Goal: Information Seeking & Learning: Learn about a topic

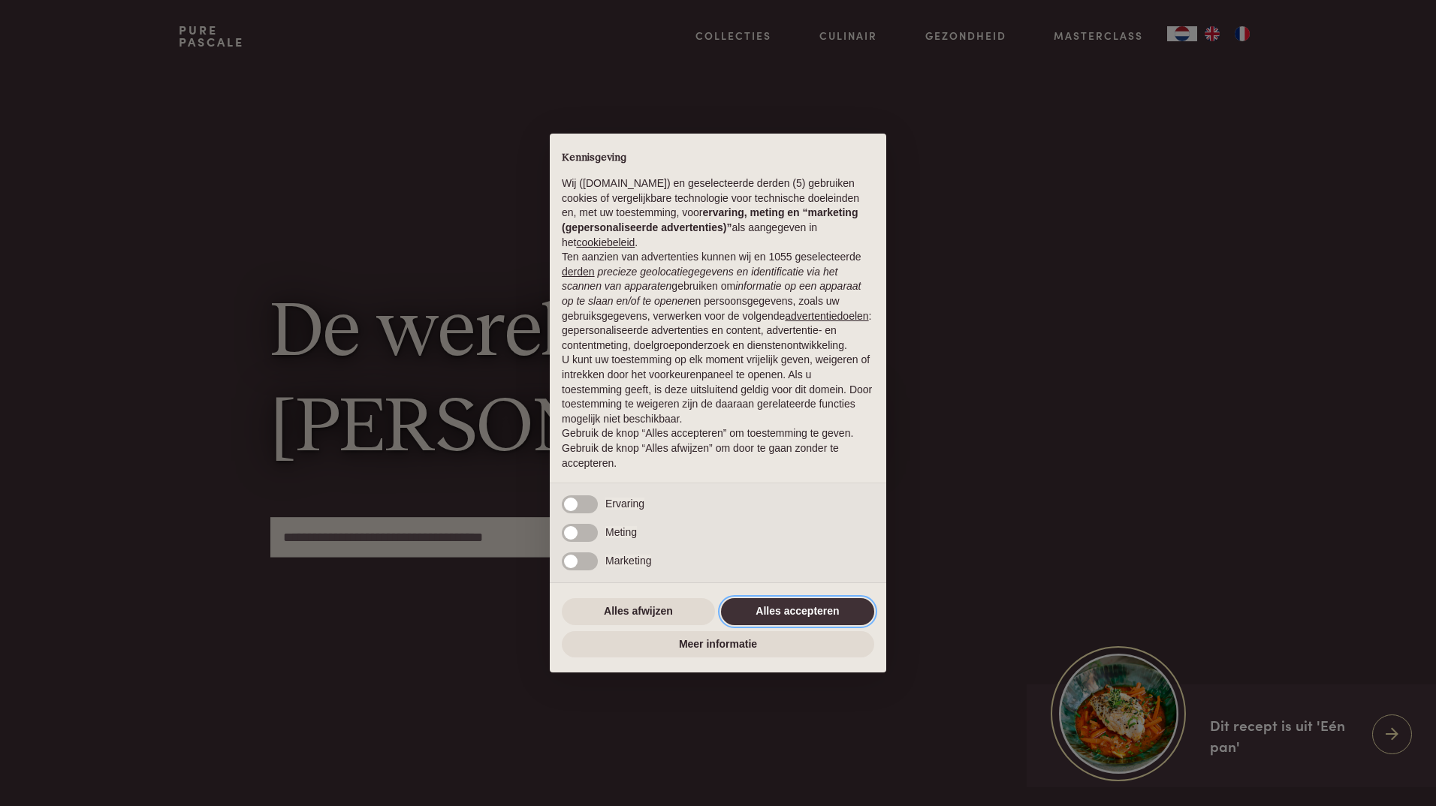
click at [814, 611] on button "Alles accepteren" at bounding box center [797, 611] width 153 height 27
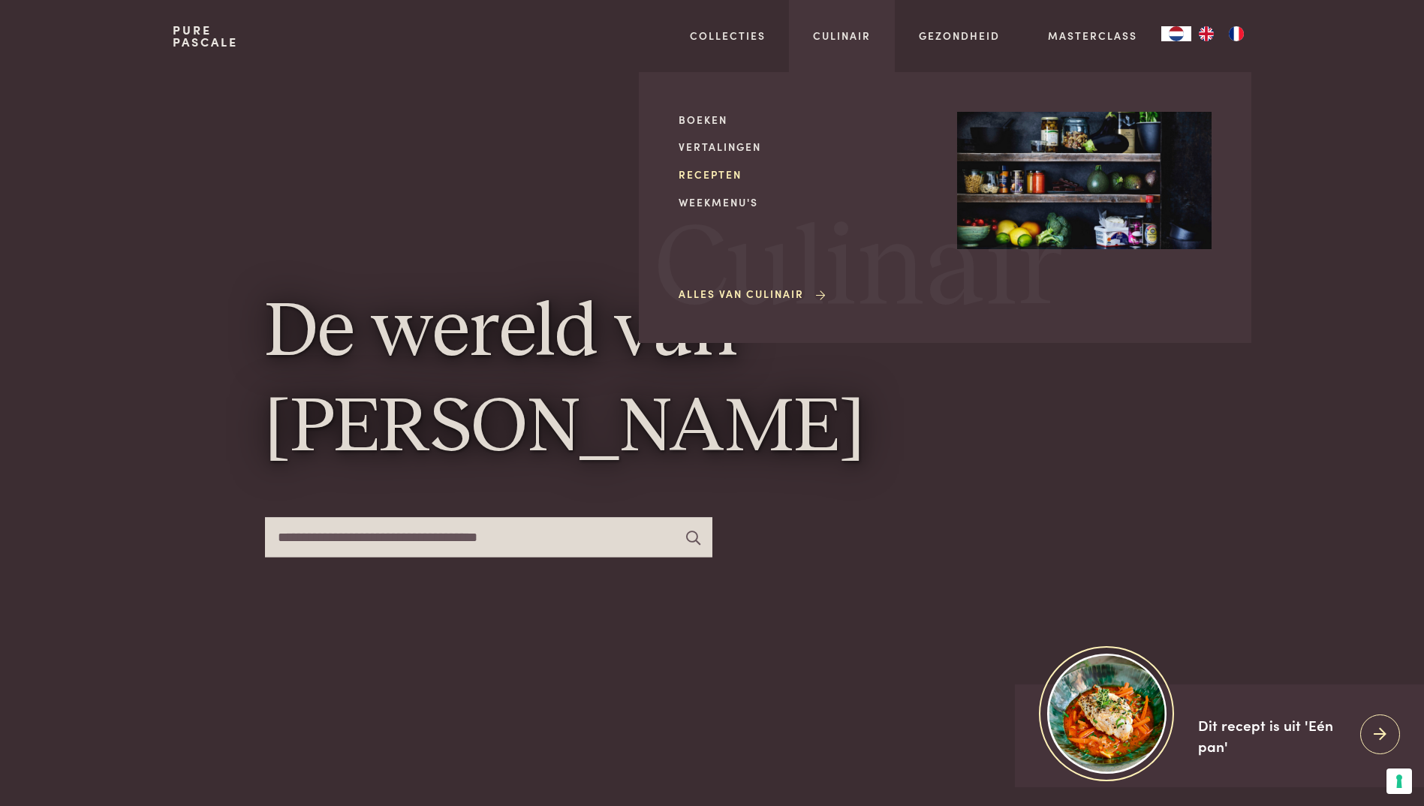
click at [713, 179] on link "Recepten" at bounding box center [806, 175] width 255 height 16
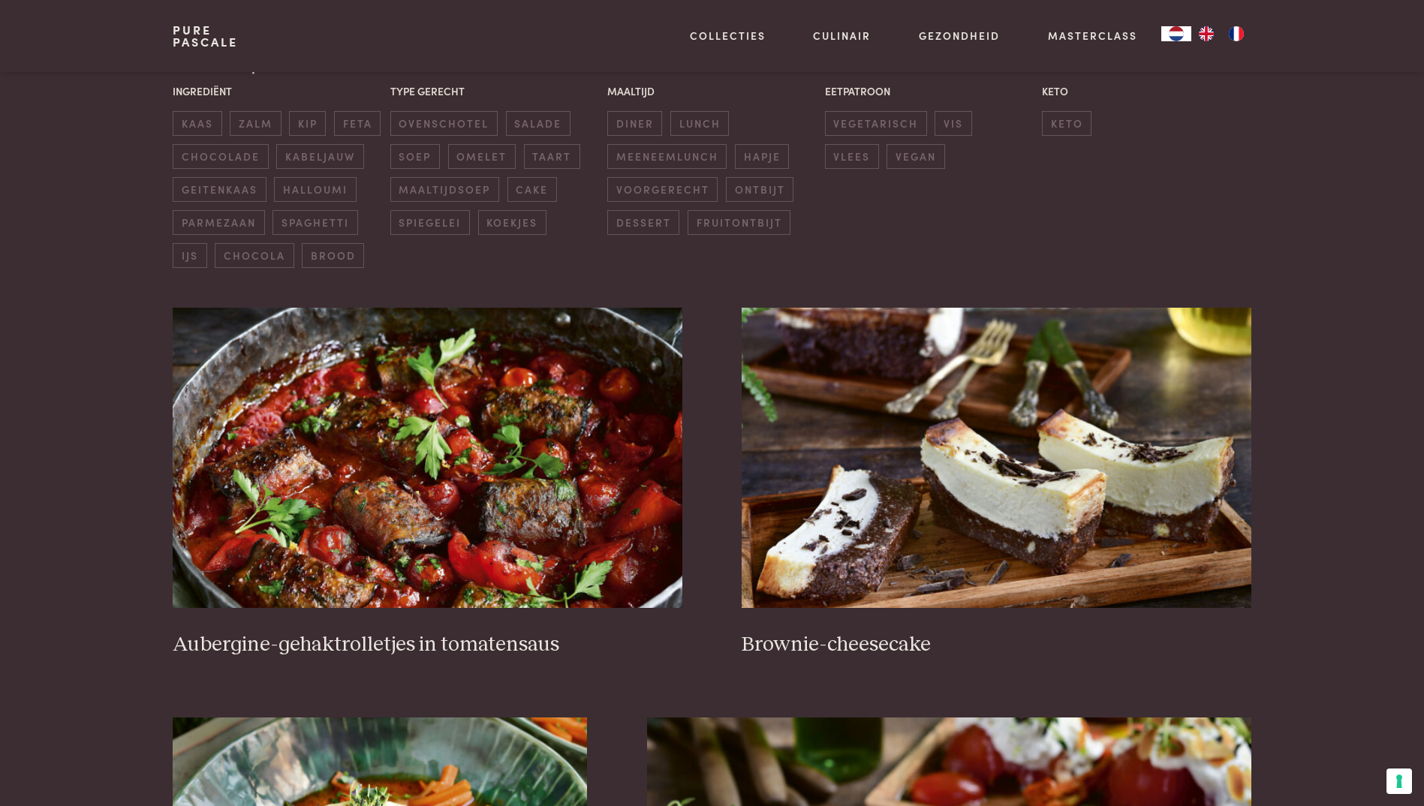
scroll to position [420, 0]
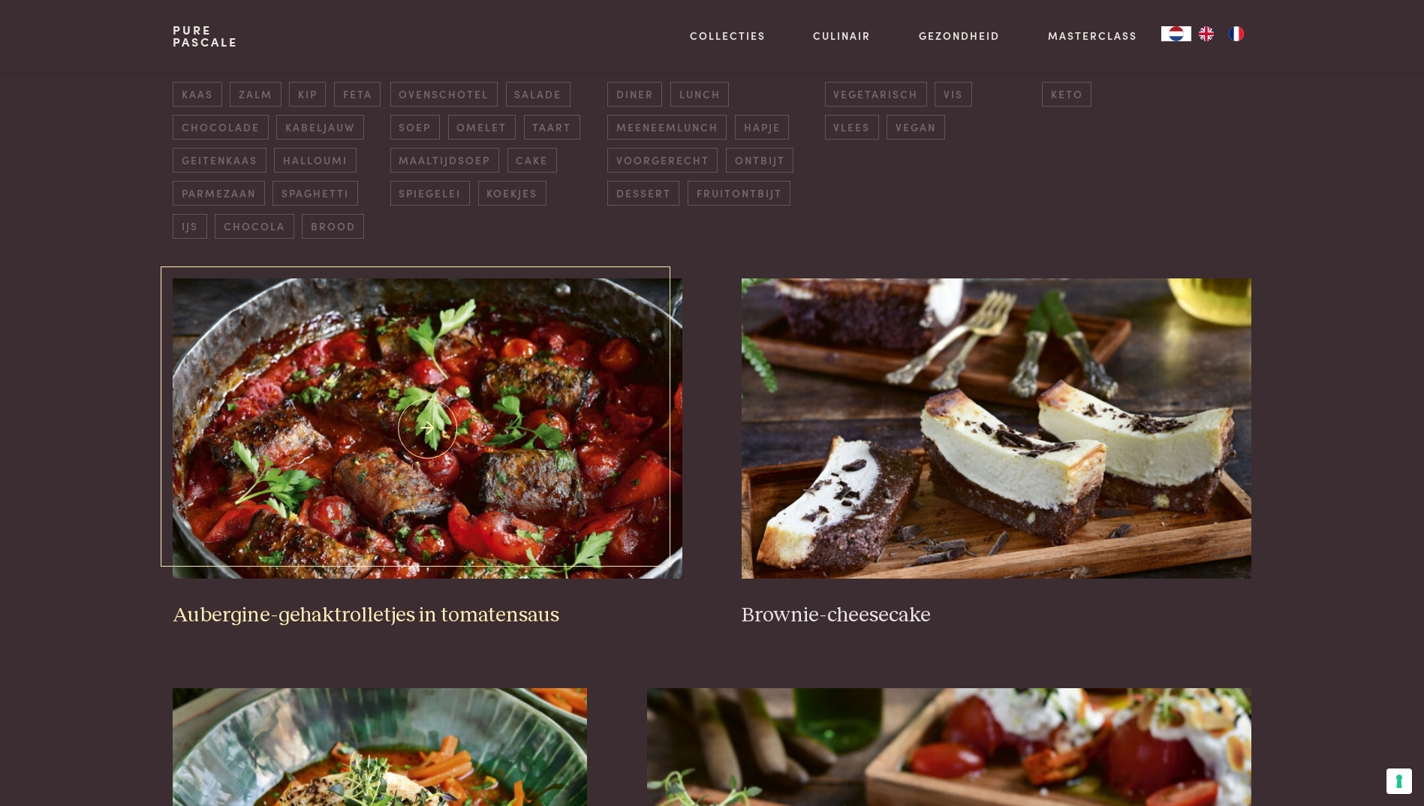
click at [404, 497] on img at bounding box center [427, 429] width 509 height 300
click at [967, 457] on img at bounding box center [996, 429] width 509 height 300
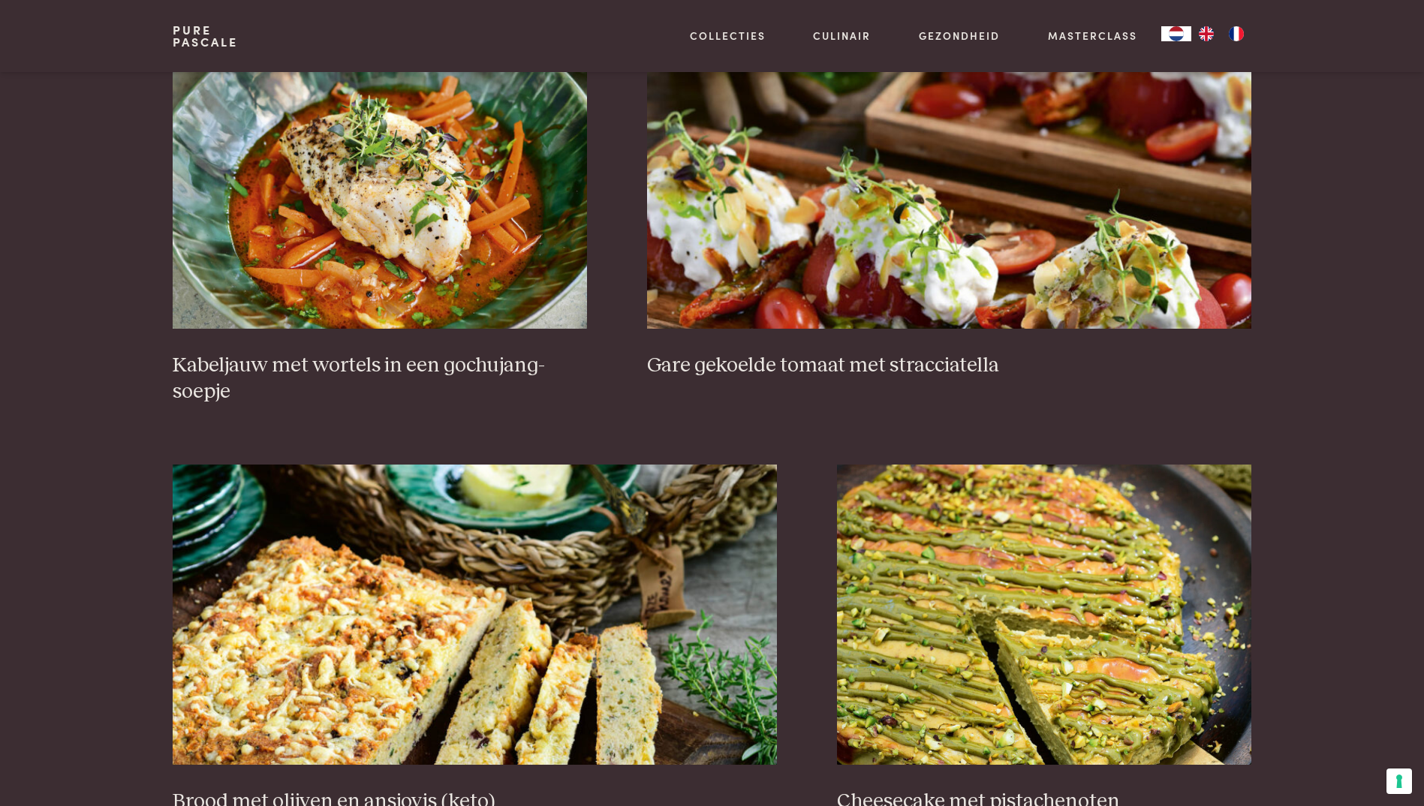
scroll to position [1021, 0]
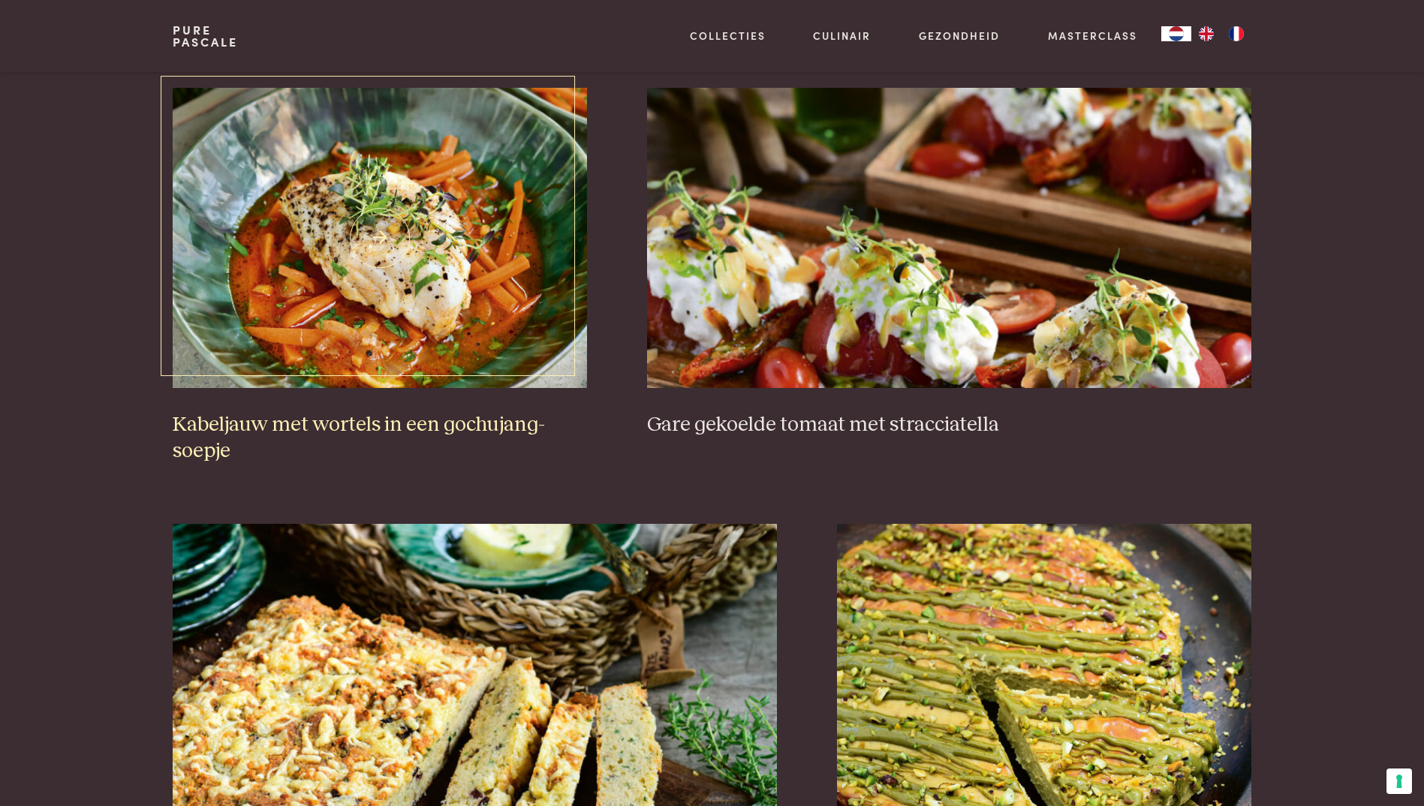
click at [336, 337] on img at bounding box center [380, 238] width 414 height 300
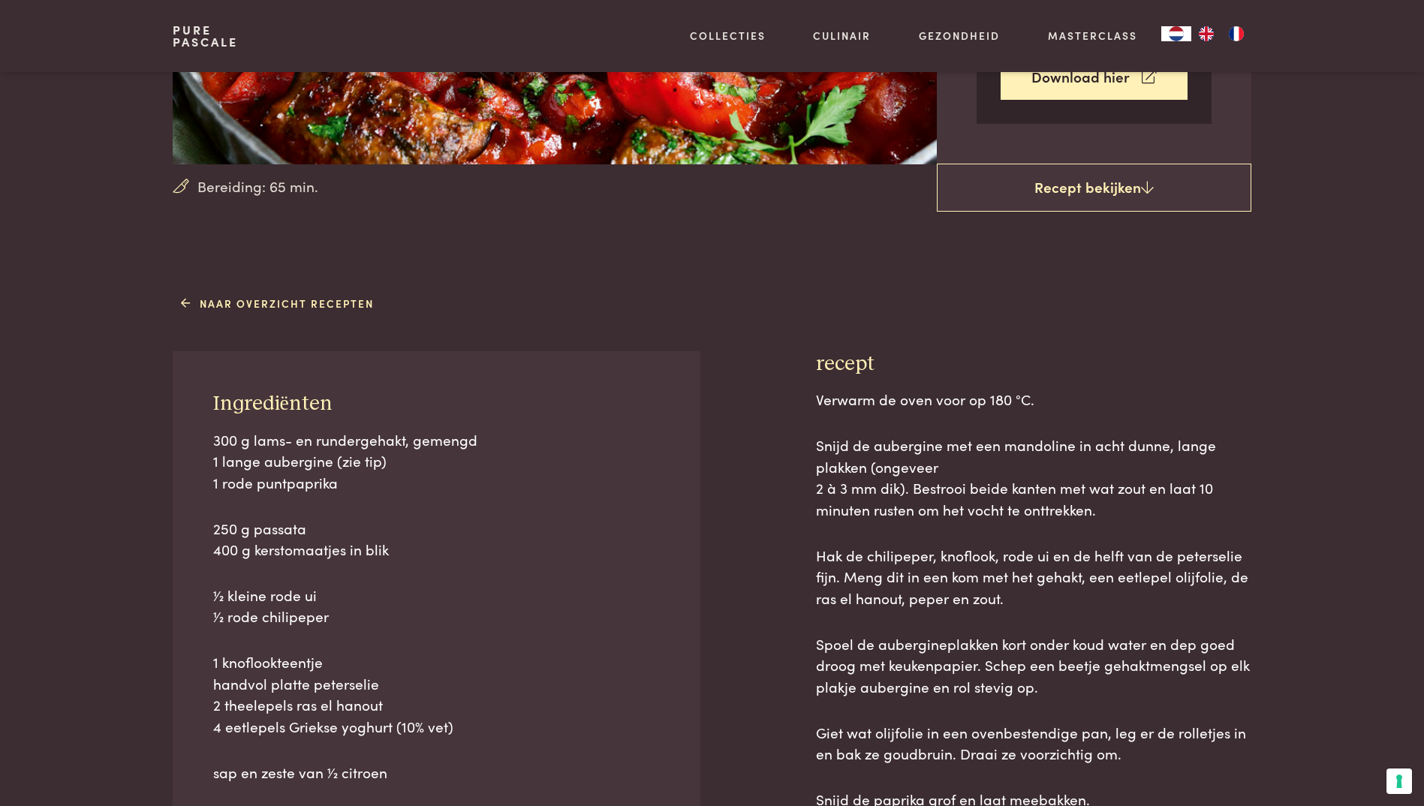
scroll to position [390, 0]
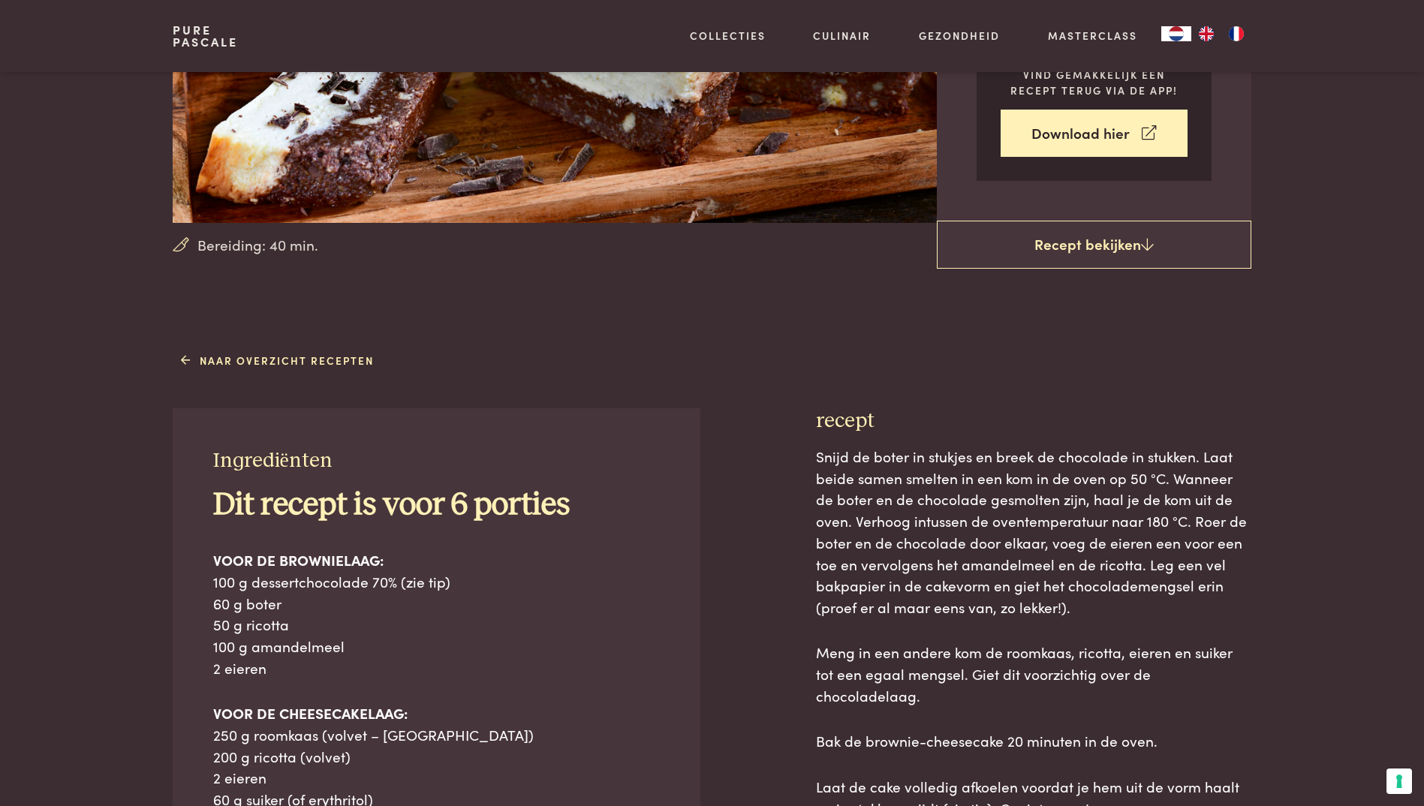
scroll to position [420, 0]
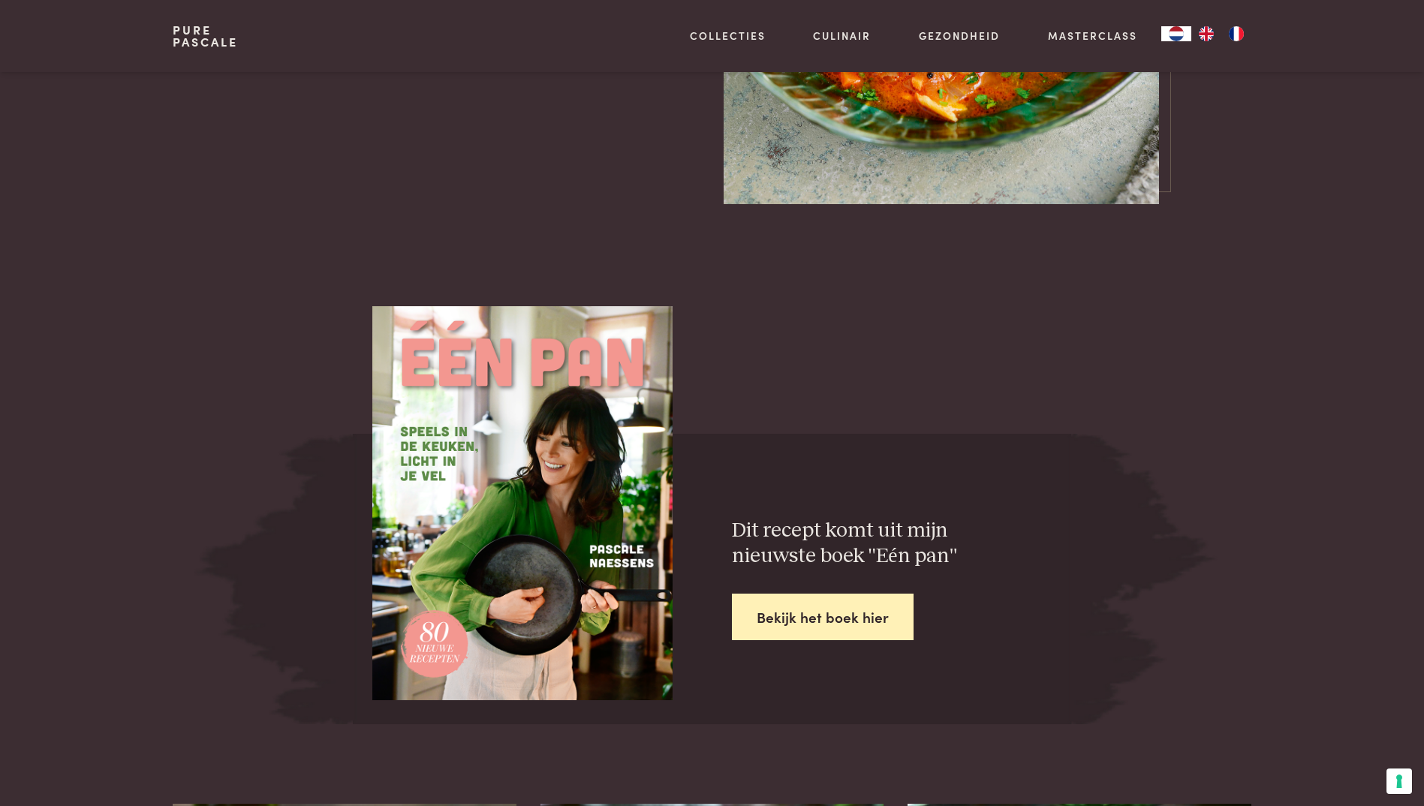
scroll to position [1922, 0]
